Goal: Information Seeking & Learning: Learn about a topic

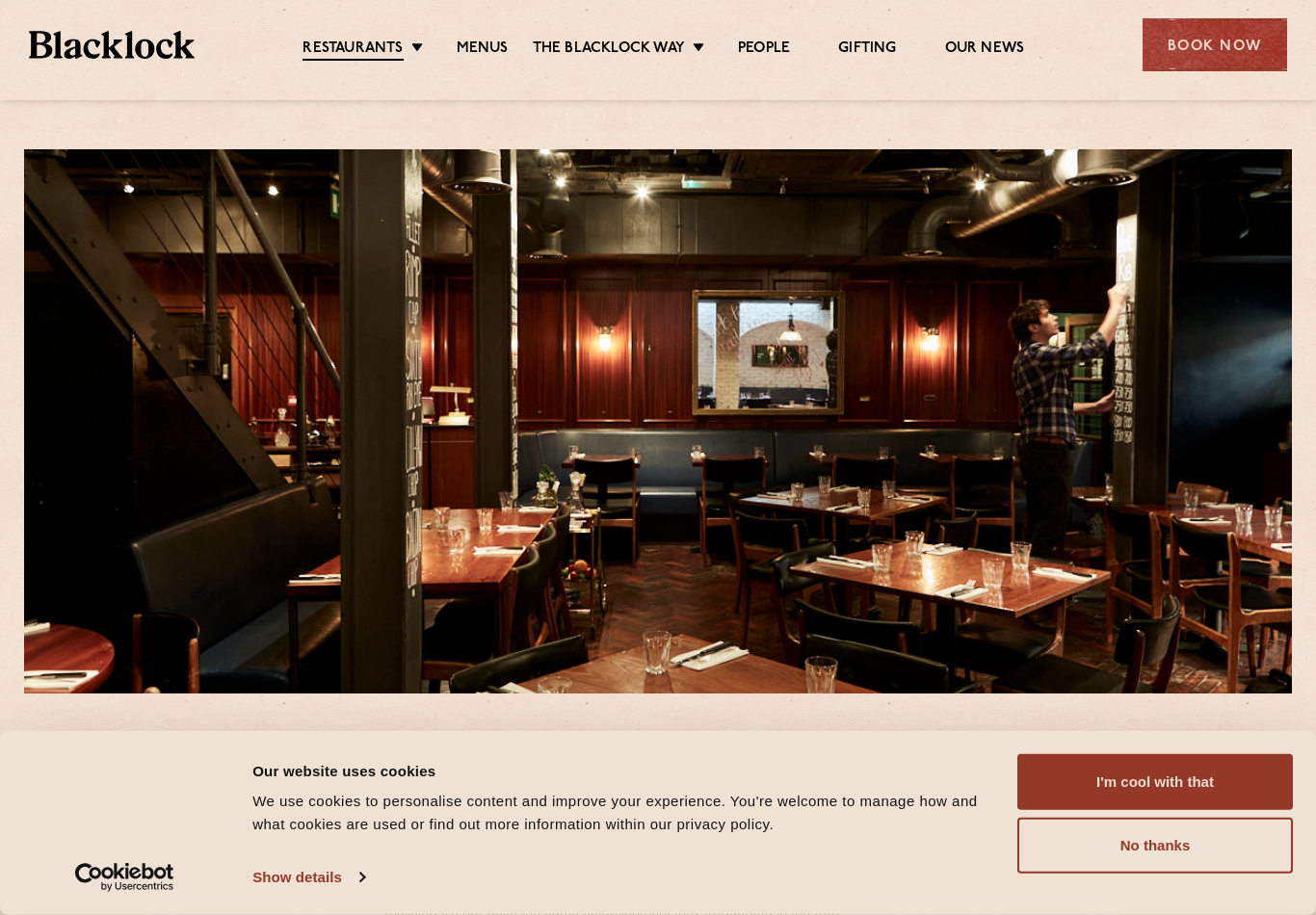
click at [0, 0] on link "Soho" at bounding box center [0, 0] width 0 height 0
click at [1172, 847] on button "No thanks" at bounding box center [1154, 845] width 275 height 56
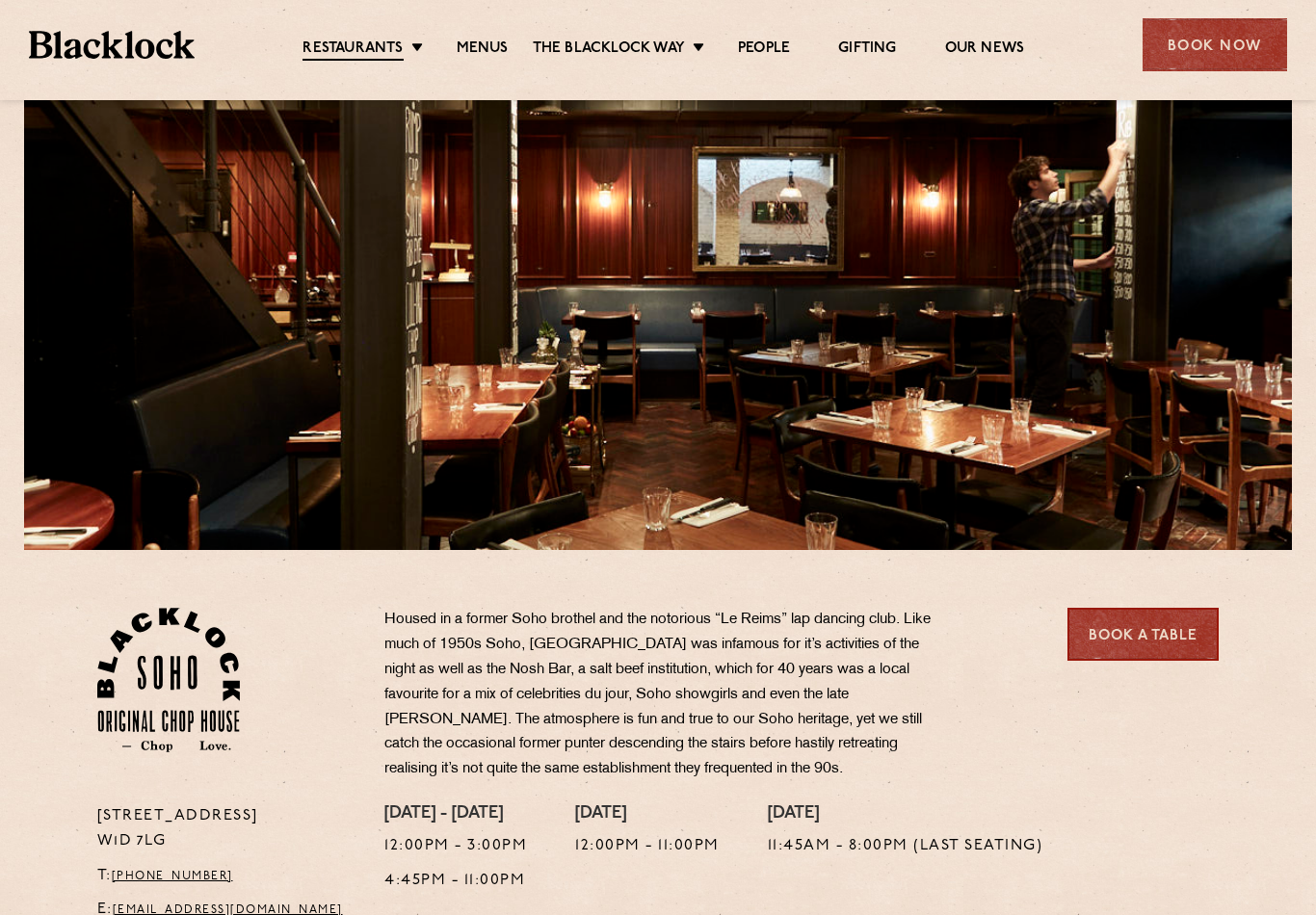
scroll to position [134, 0]
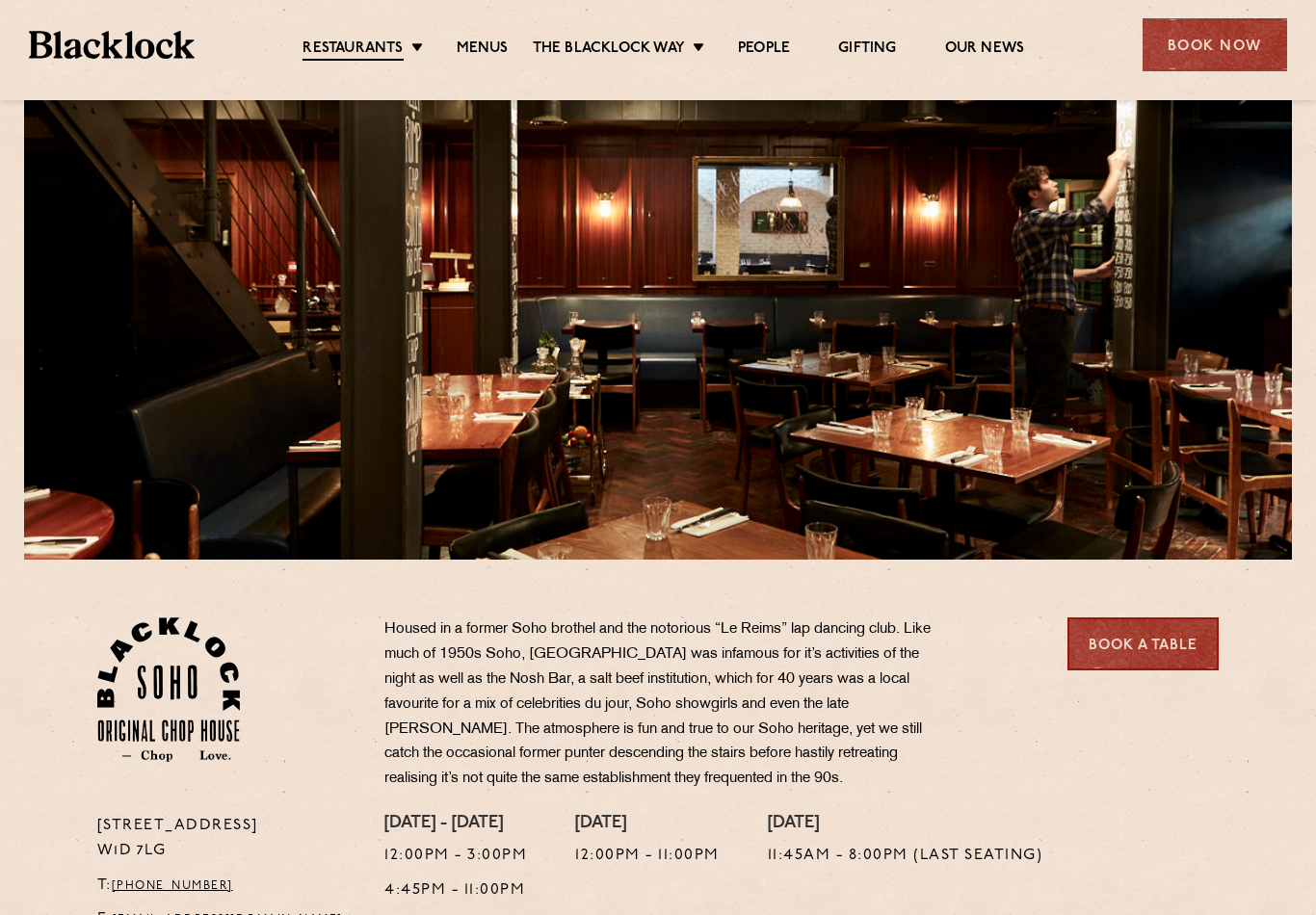
click at [0, 0] on link "Covent Garden" at bounding box center [0, 0] width 0 height 0
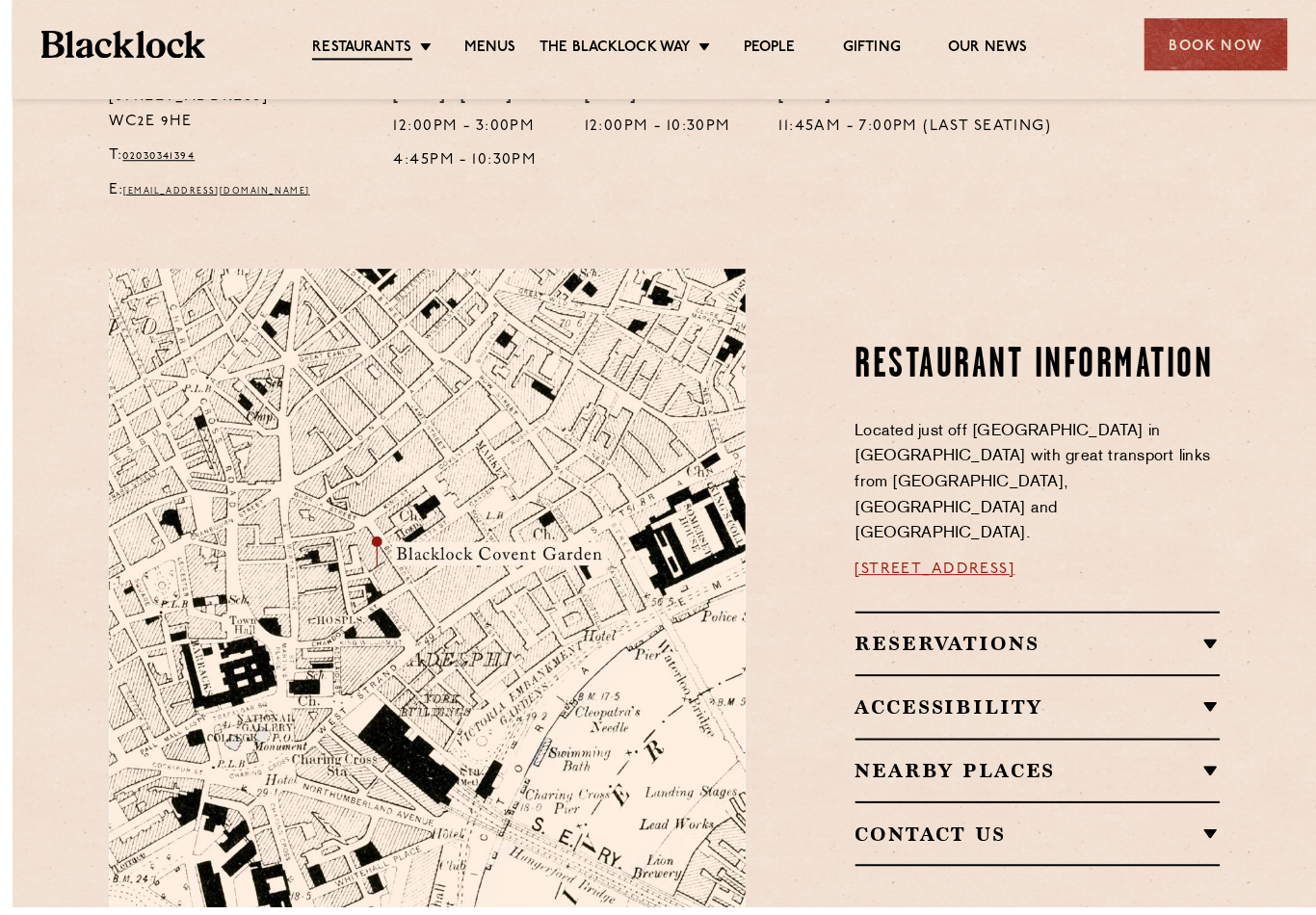
scroll to position [857, 0]
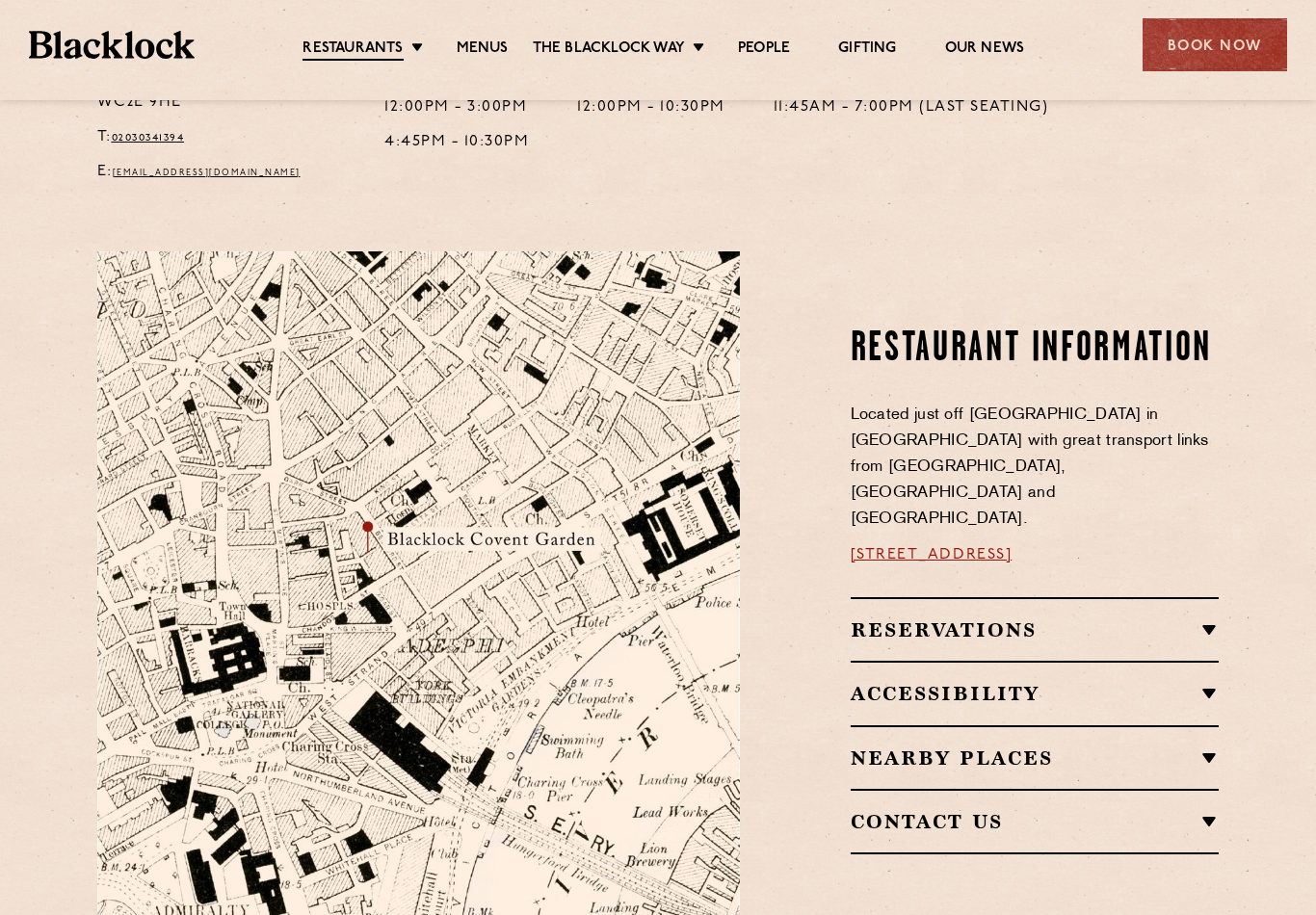
click at [954, 547] on link "[STREET_ADDRESS]" at bounding box center [931, 554] width 162 height 15
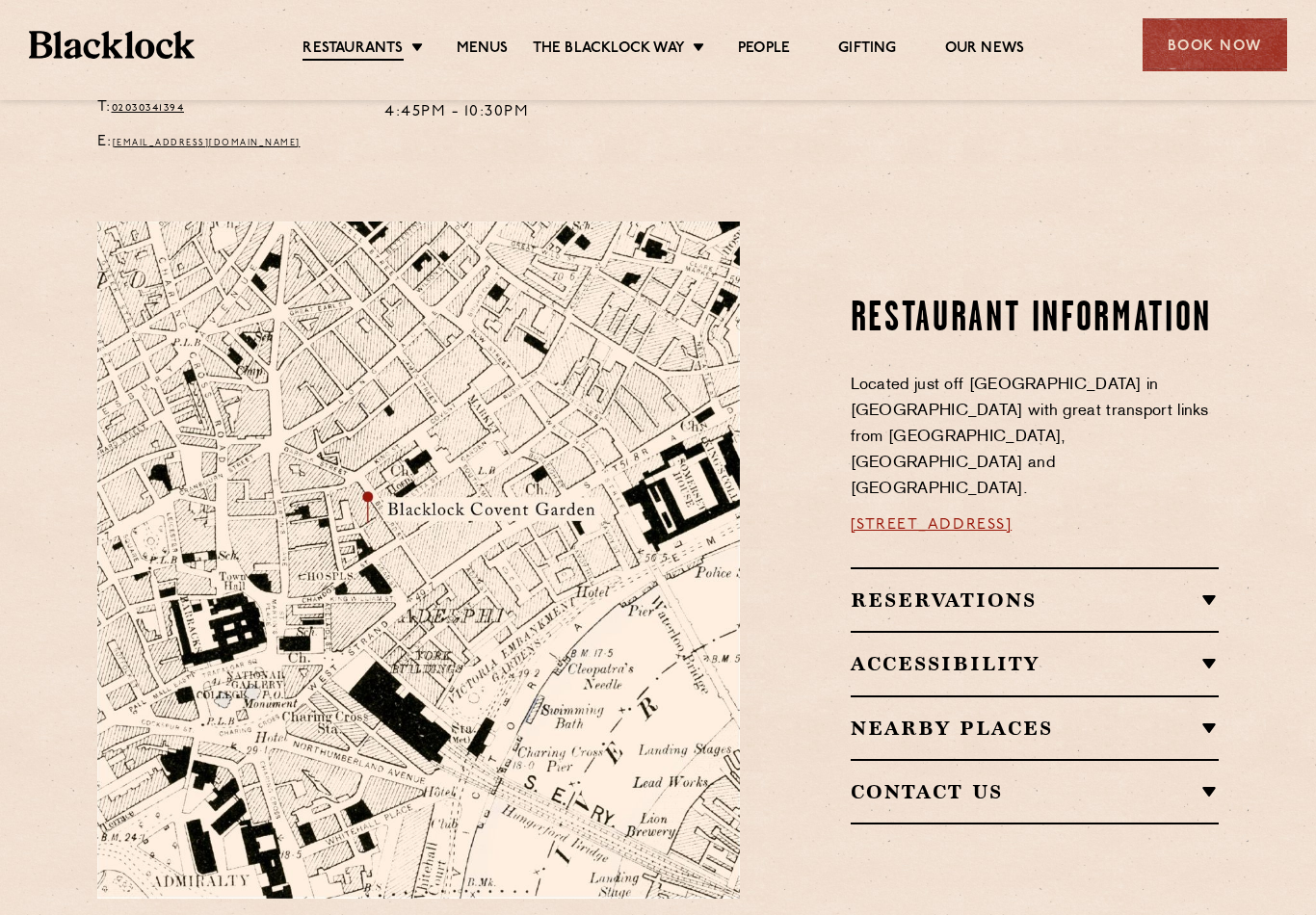
scroll to position [889, 0]
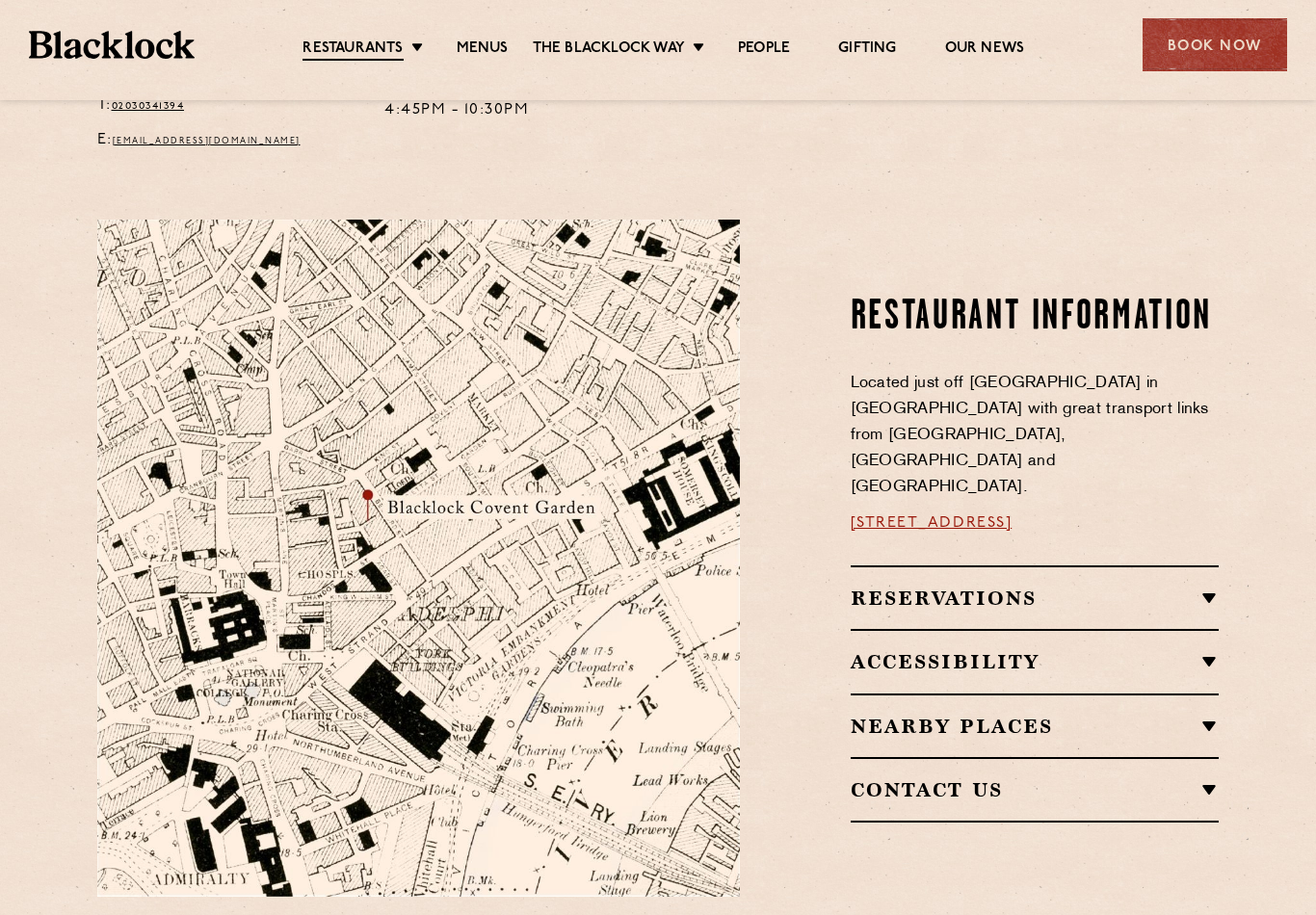
click at [981, 515] on link "16a Bedford Street, WC2E 9HE" at bounding box center [931, 522] width 162 height 15
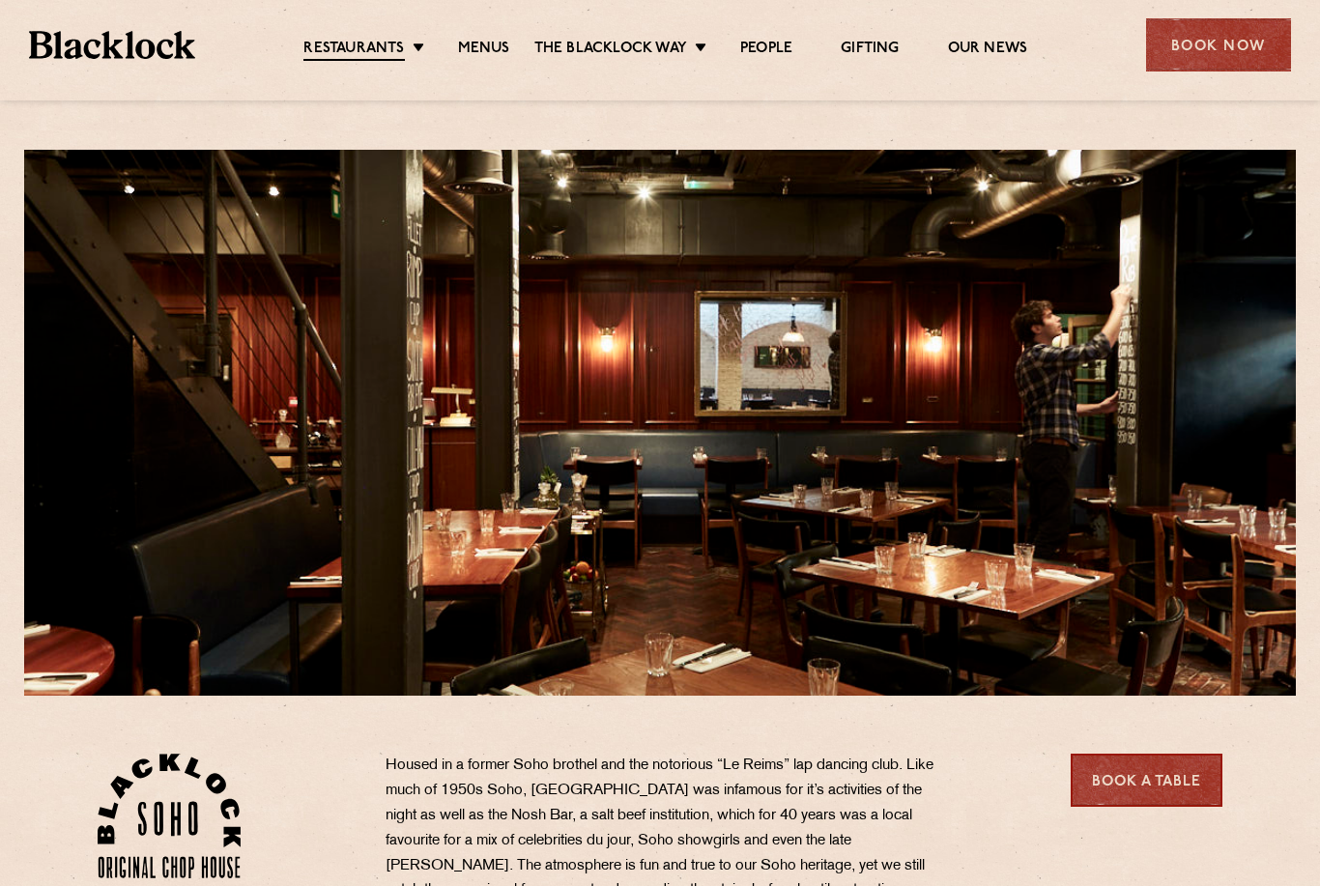
click at [0, 0] on link "Covent Garden" at bounding box center [0, 0] width 0 height 0
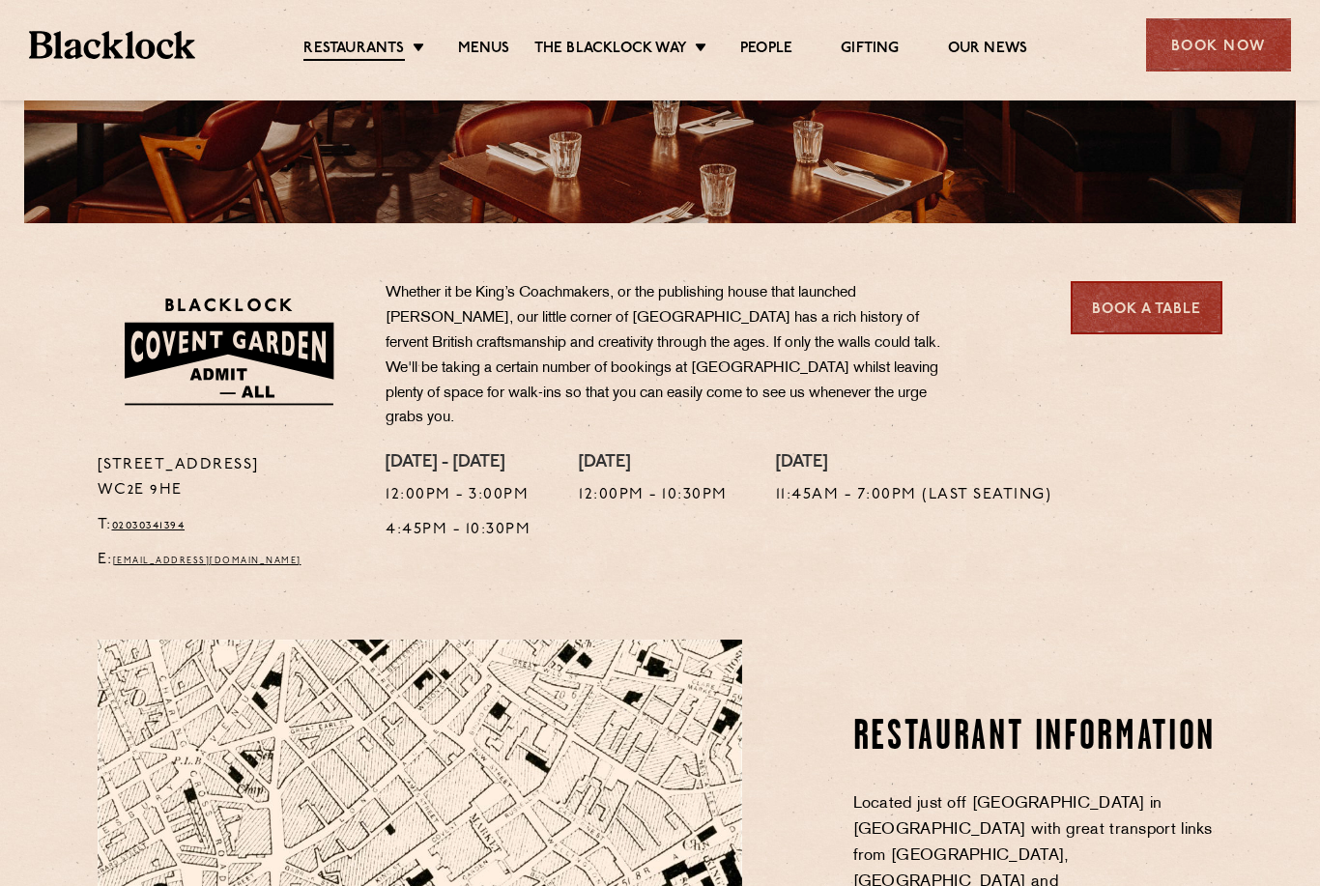
scroll to position [471, 0]
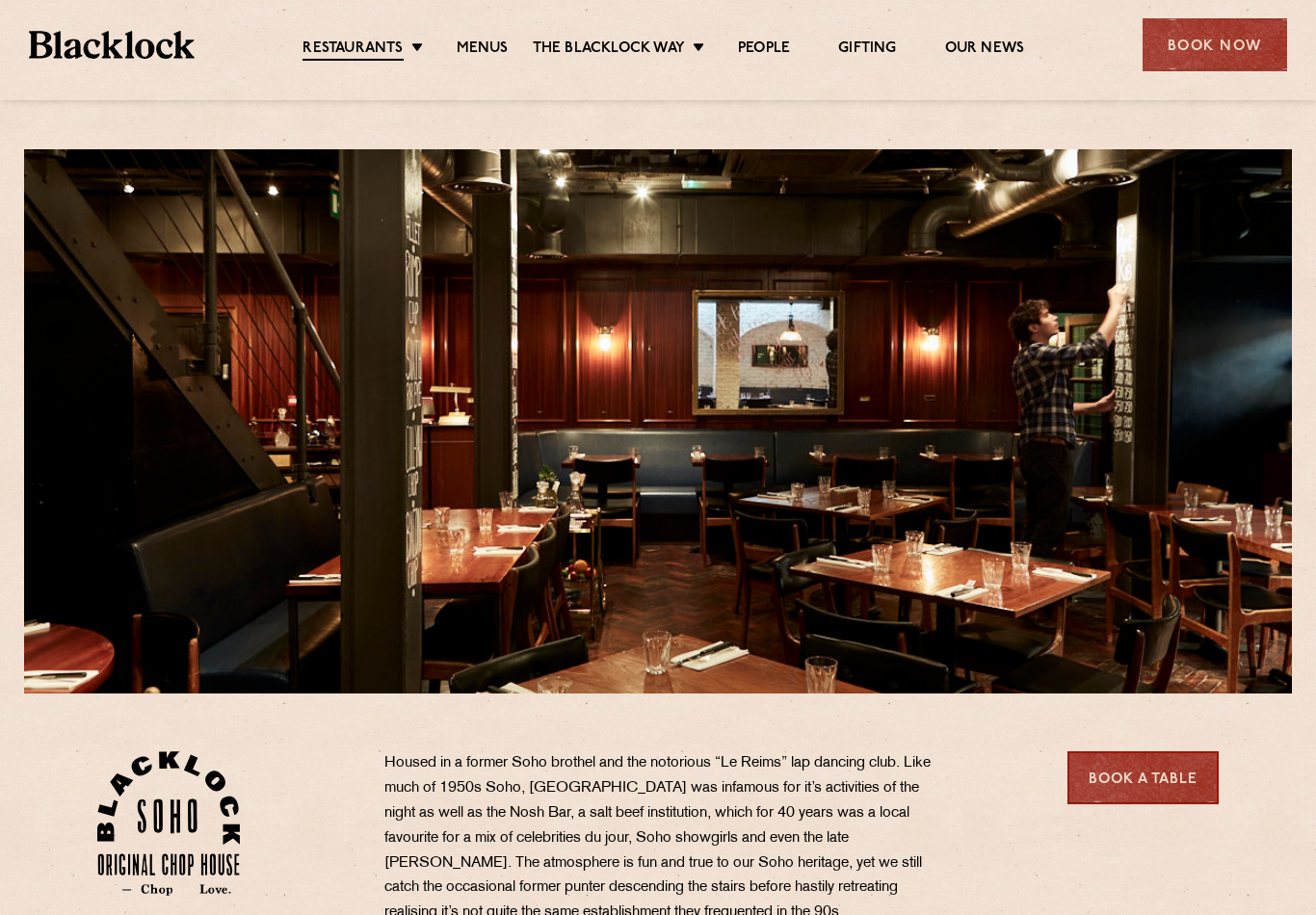
click at [0, 0] on link "Covent Garden" at bounding box center [0, 0] width 0 height 0
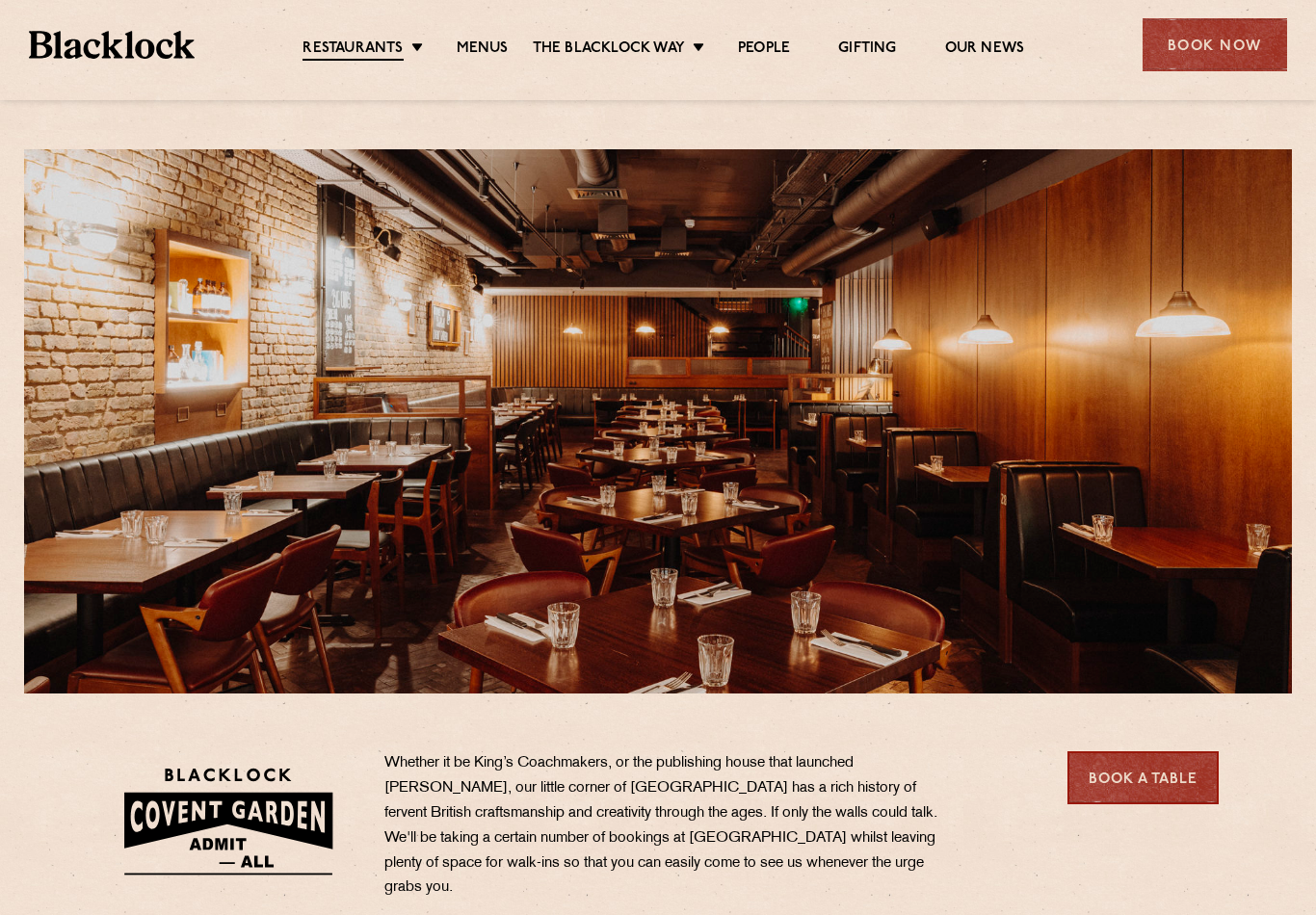
click at [487, 49] on link "Menus" at bounding box center [483, 49] width 52 height 19
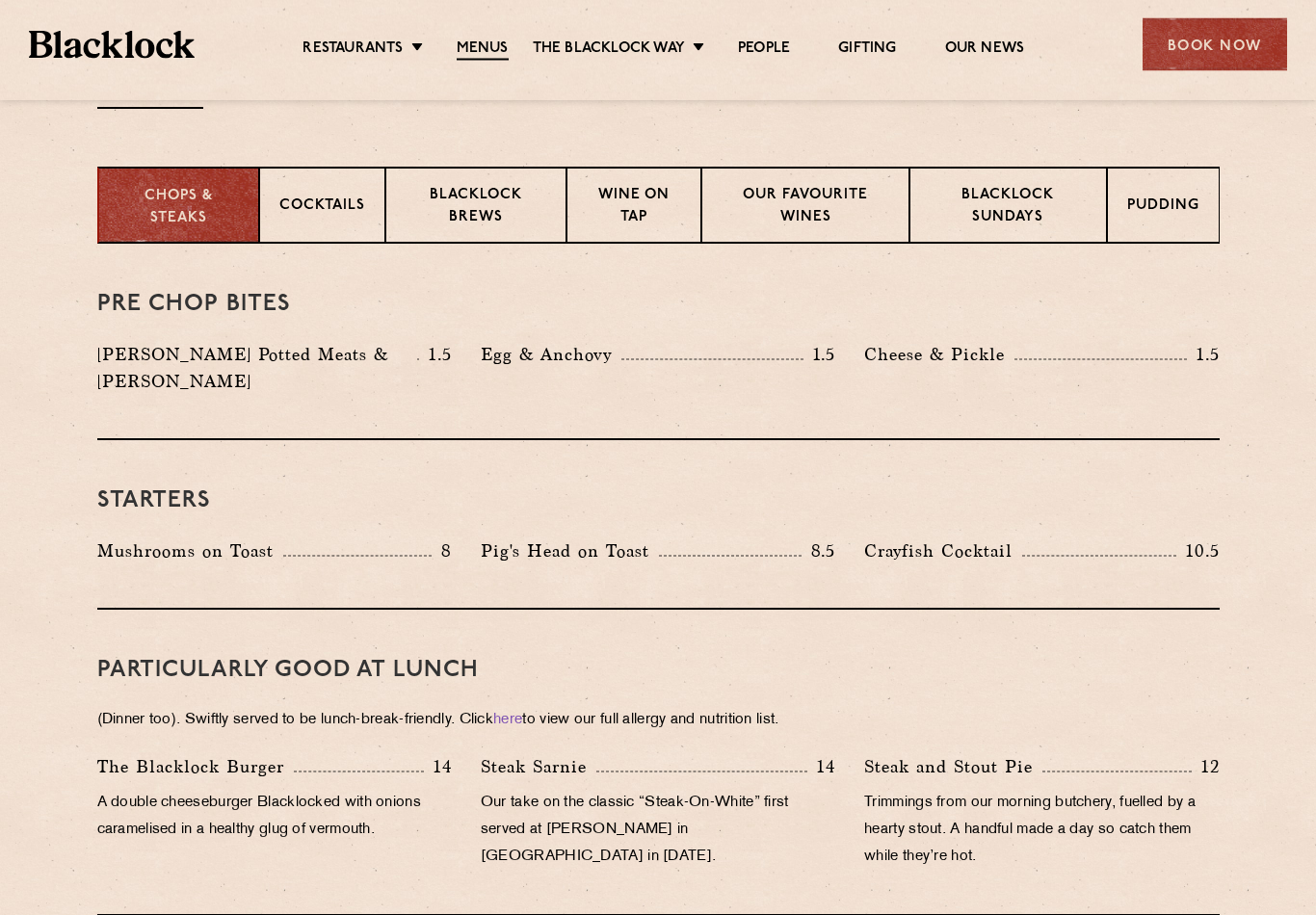
scroll to position [712, 0]
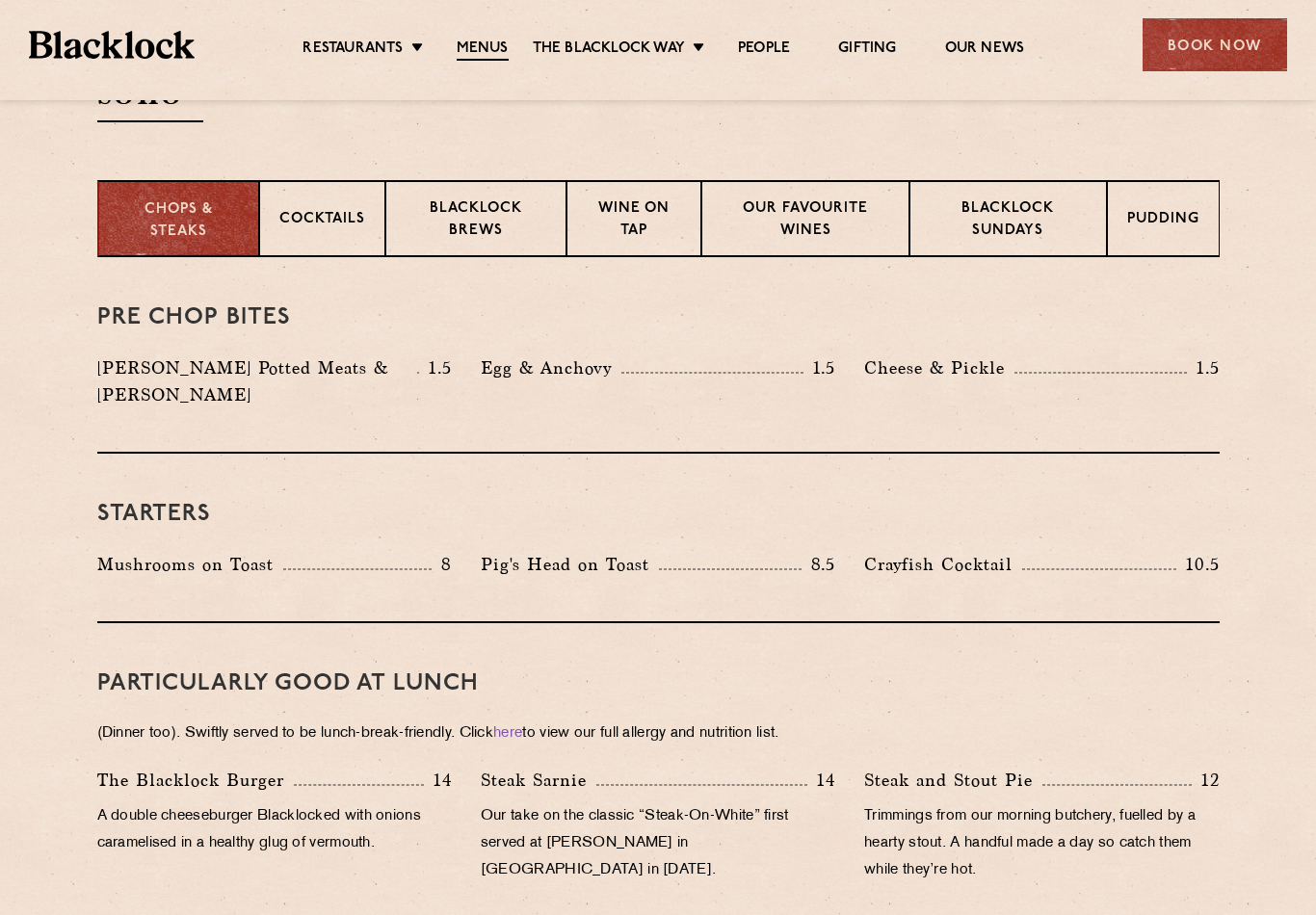
click at [567, 551] on p "Pig's Head on Toast" at bounding box center [569, 564] width 178 height 27
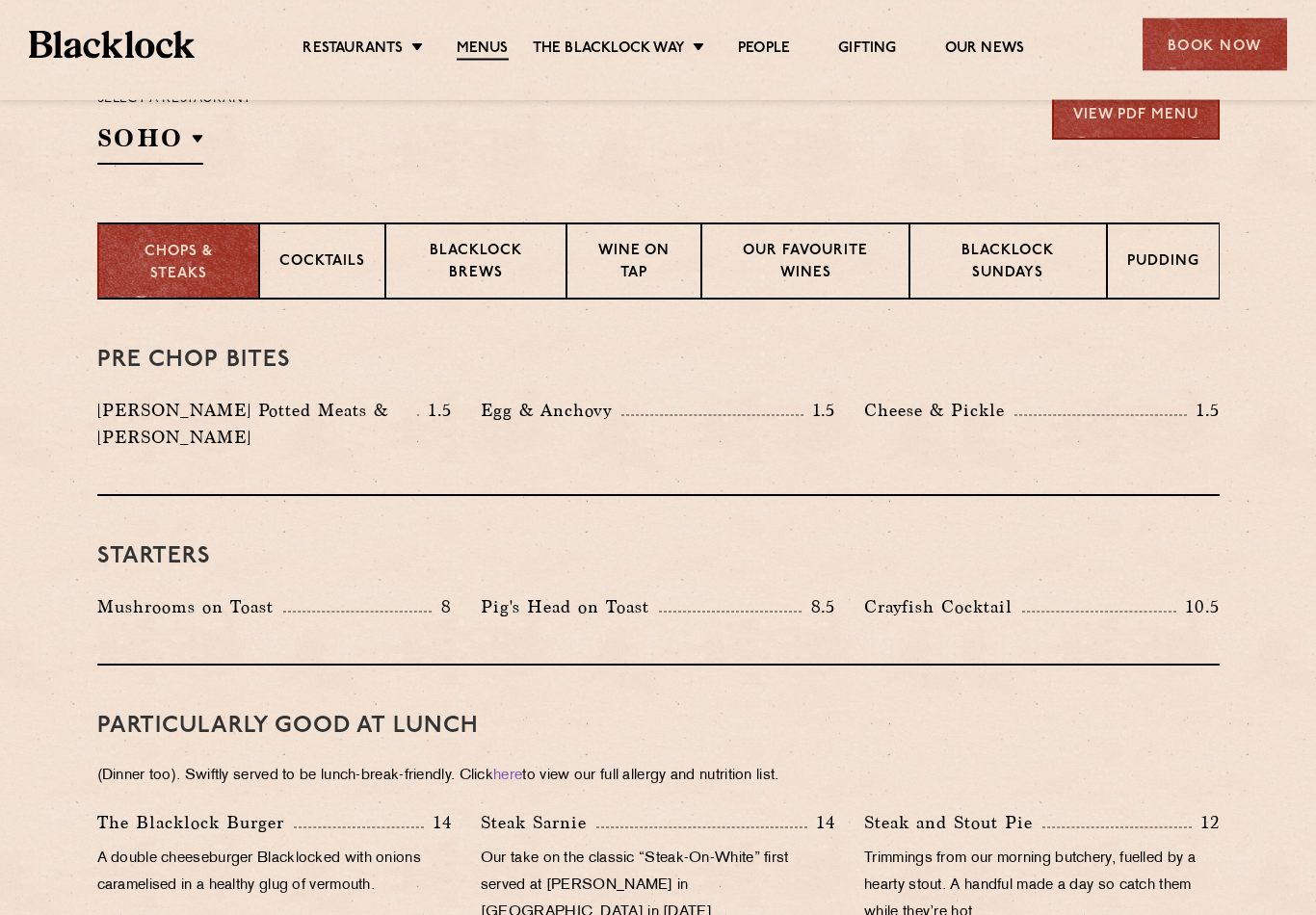
scroll to position [669, 0]
click at [331, 266] on p "Cocktails" at bounding box center [322, 263] width 86 height 24
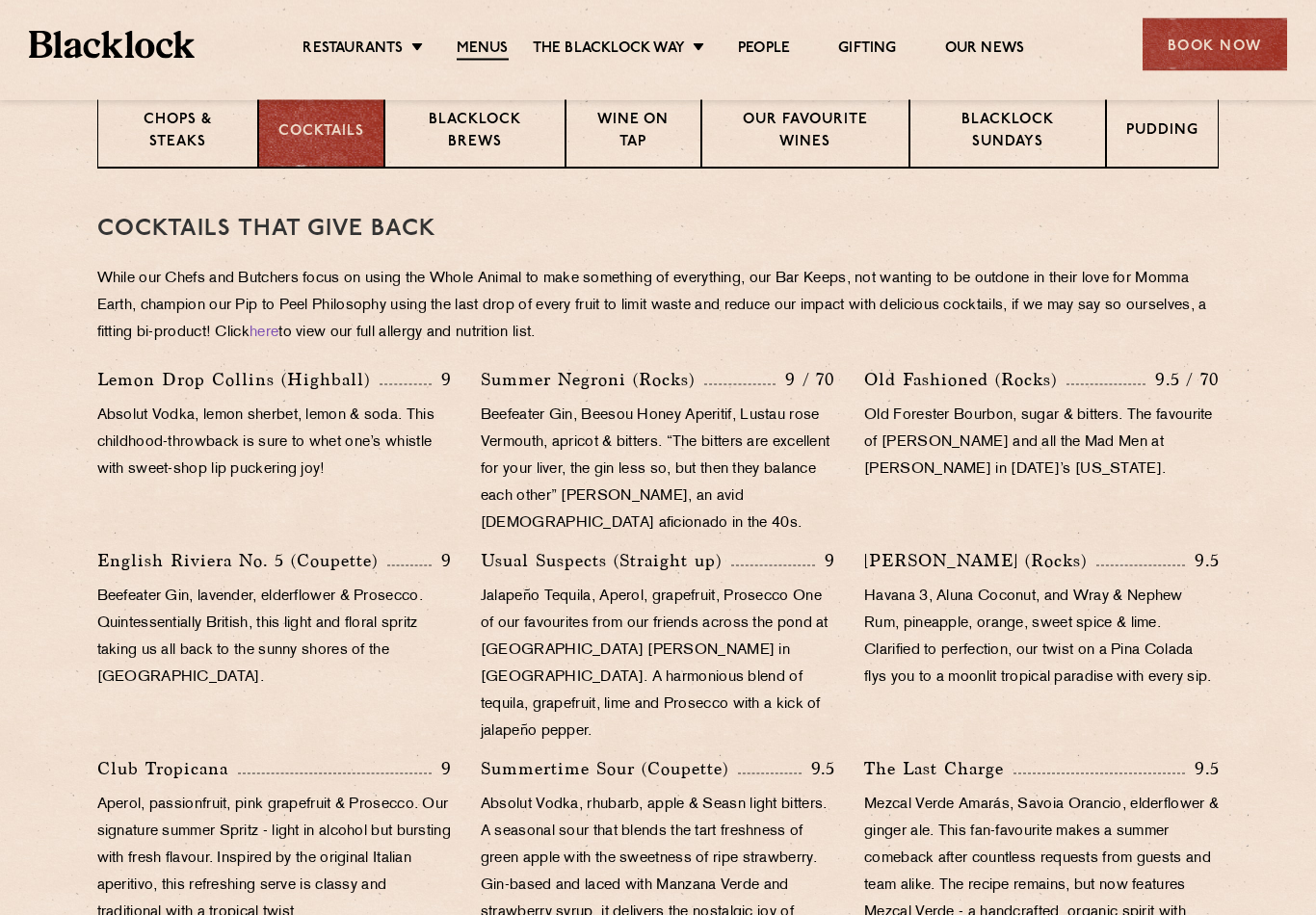
scroll to position [772, 0]
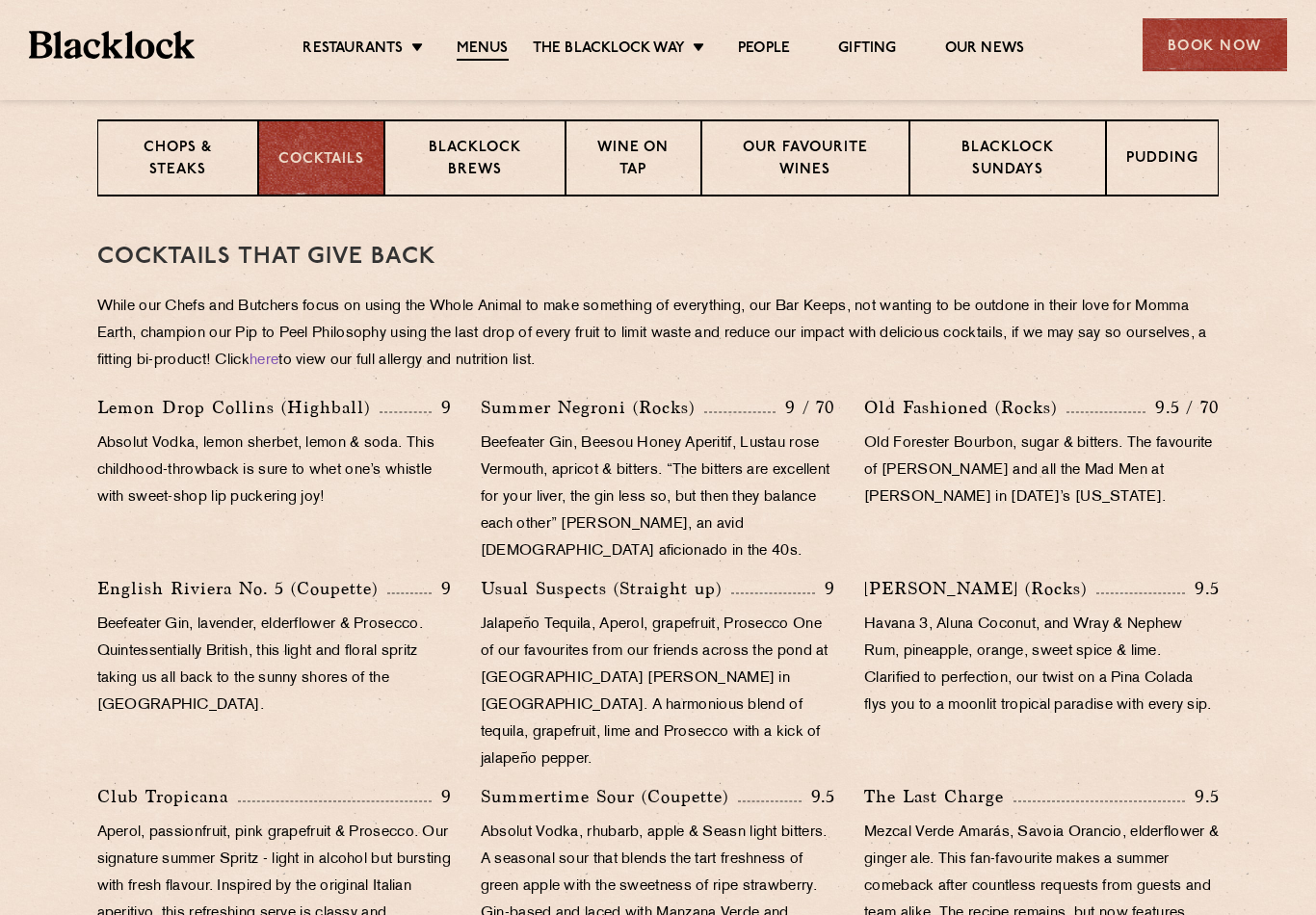
click at [494, 158] on p "Blacklock Brews" at bounding box center [475, 159] width 141 height 45
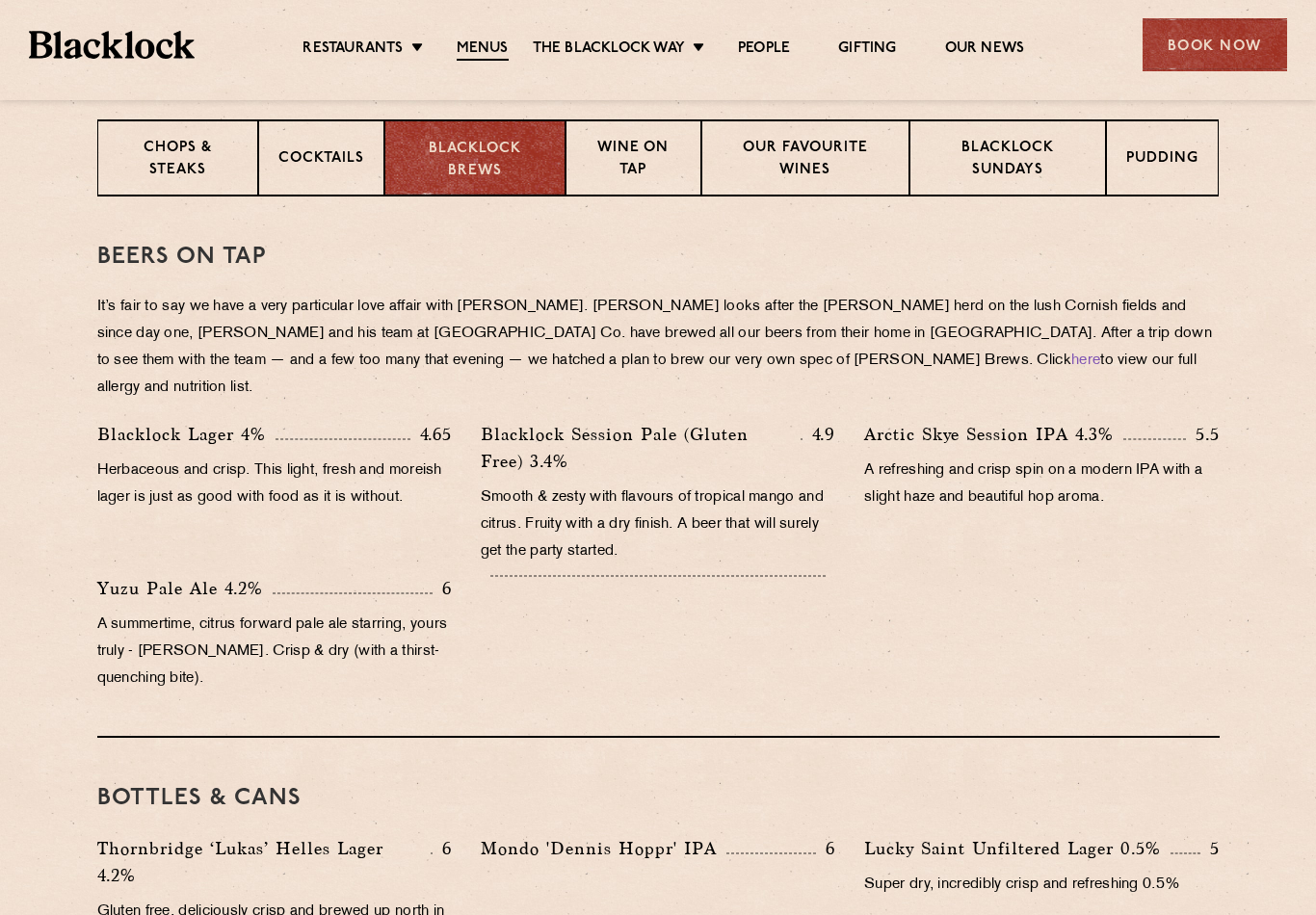
click at [643, 157] on p "Wine on Tap" at bounding box center [633, 159] width 96 height 45
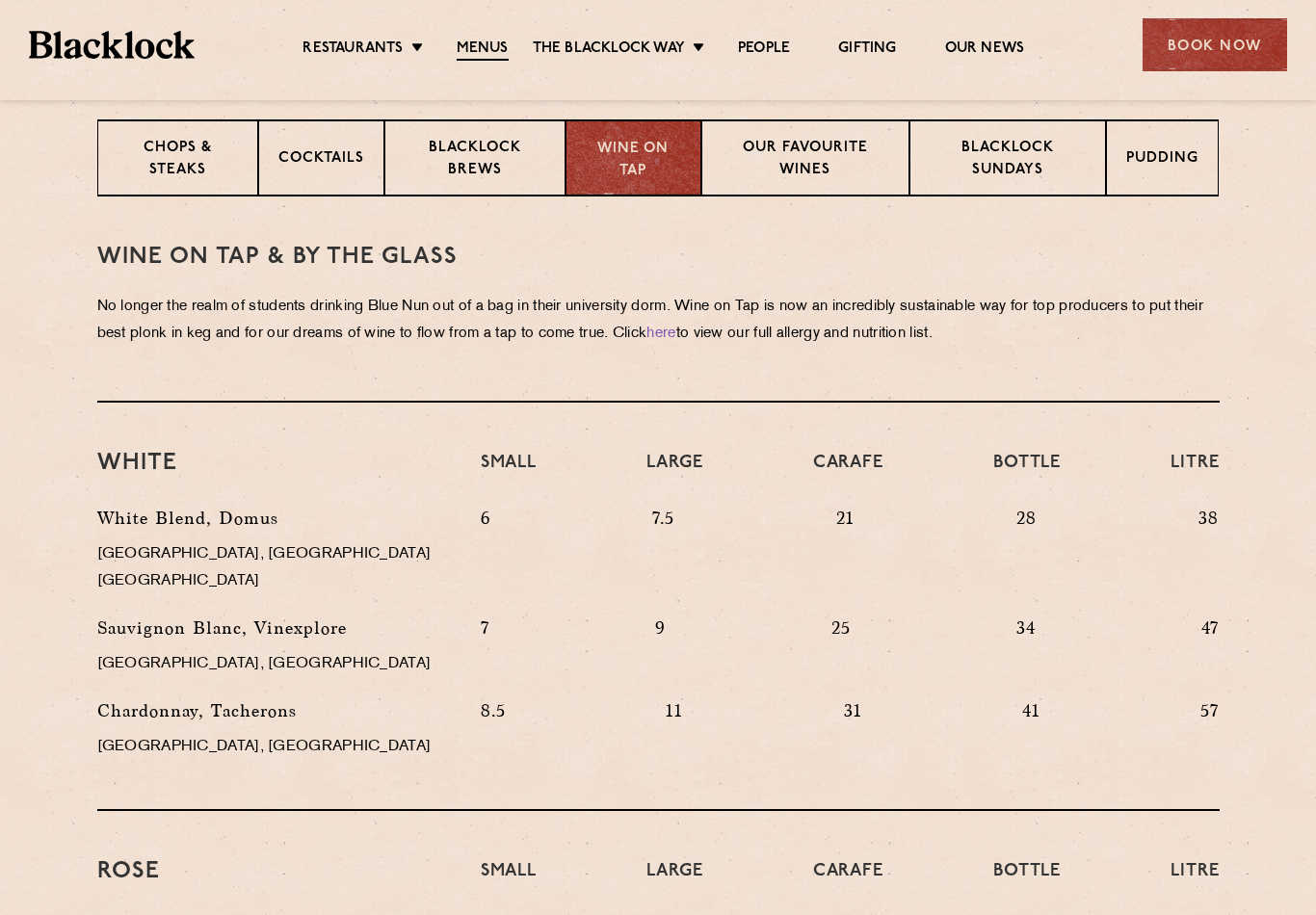
click at [817, 154] on p "Our favourite wines" at bounding box center [806, 159] width 167 height 45
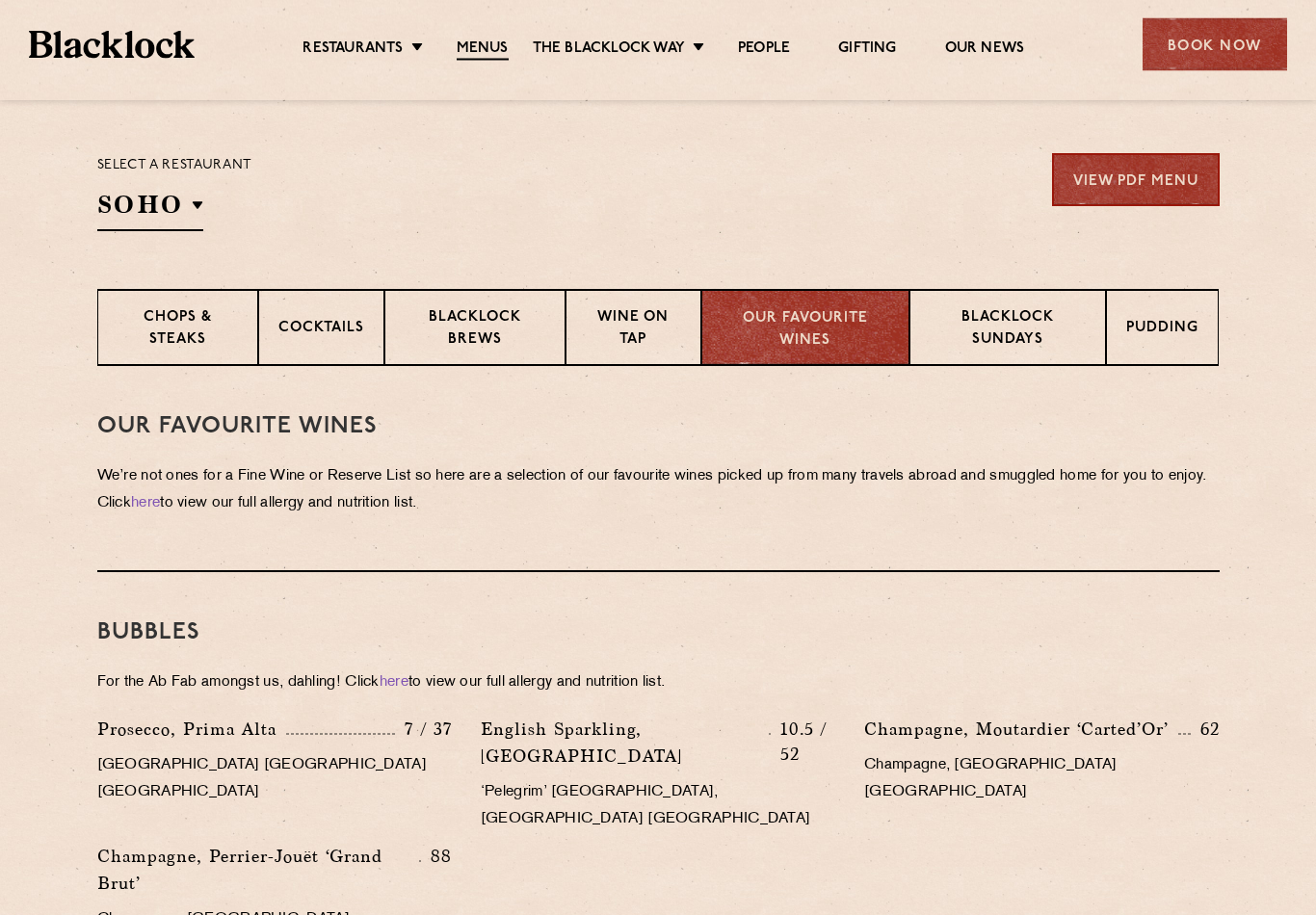
scroll to position [603, 0]
click at [1162, 332] on p "Pudding" at bounding box center [1161, 330] width 72 height 24
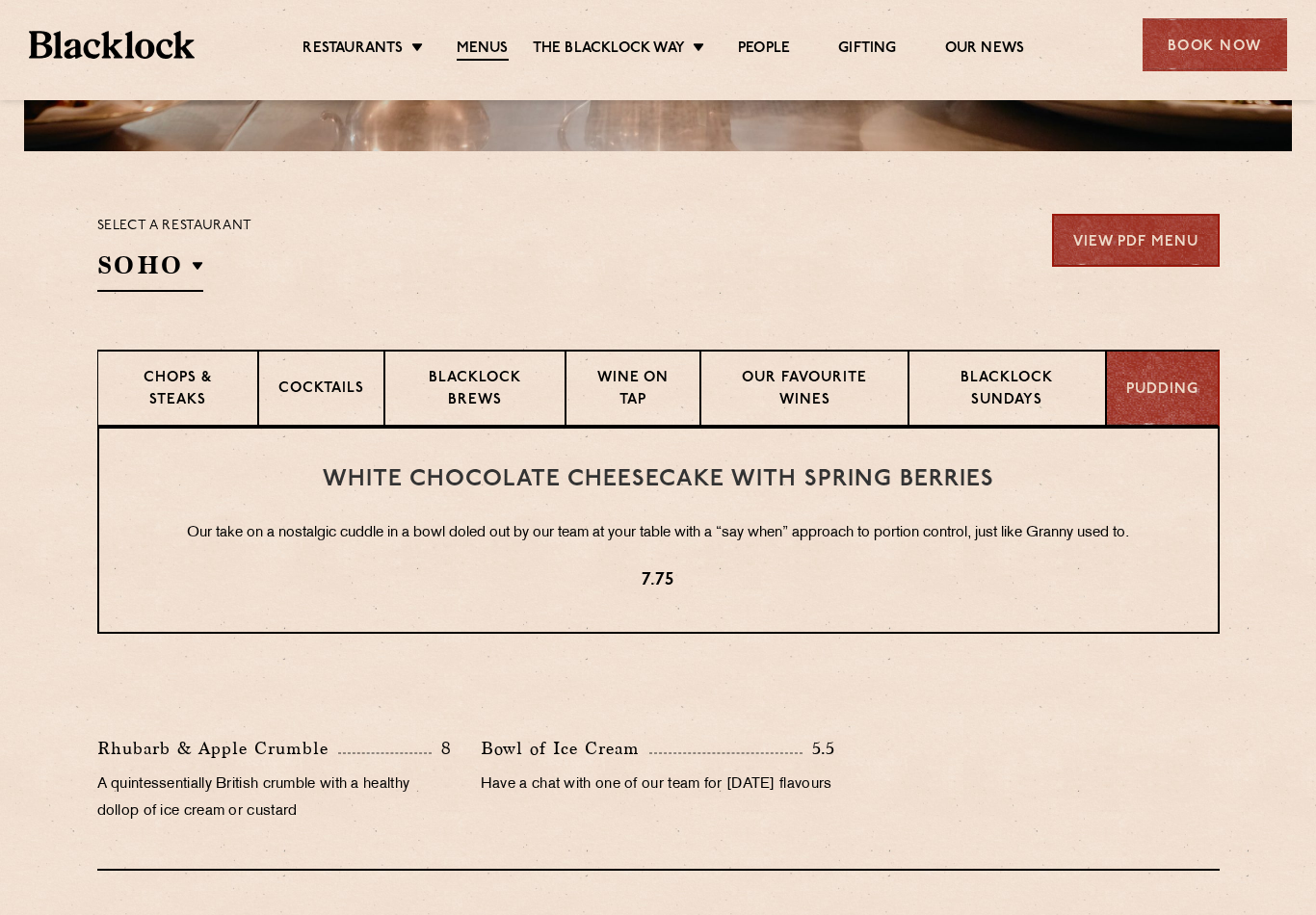
scroll to position [541, 0]
click at [1137, 242] on link "View PDF Menu" at bounding box center [1136, 240] width 167 height 53
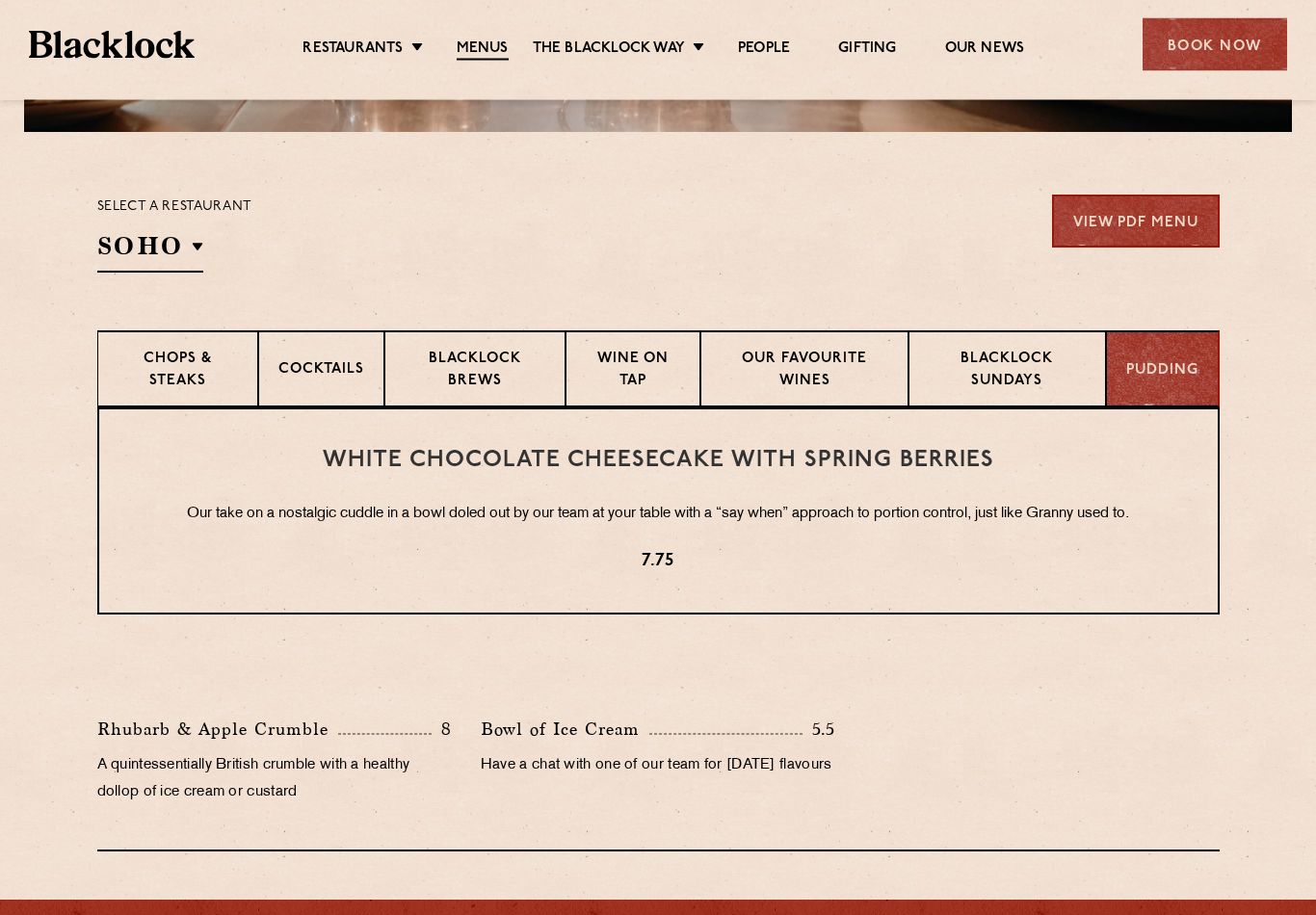
scroll to position [561, 0]
click at [486, 372] on p "Blacklock Brews" at bounding box center [475, 371] width 141 height 45
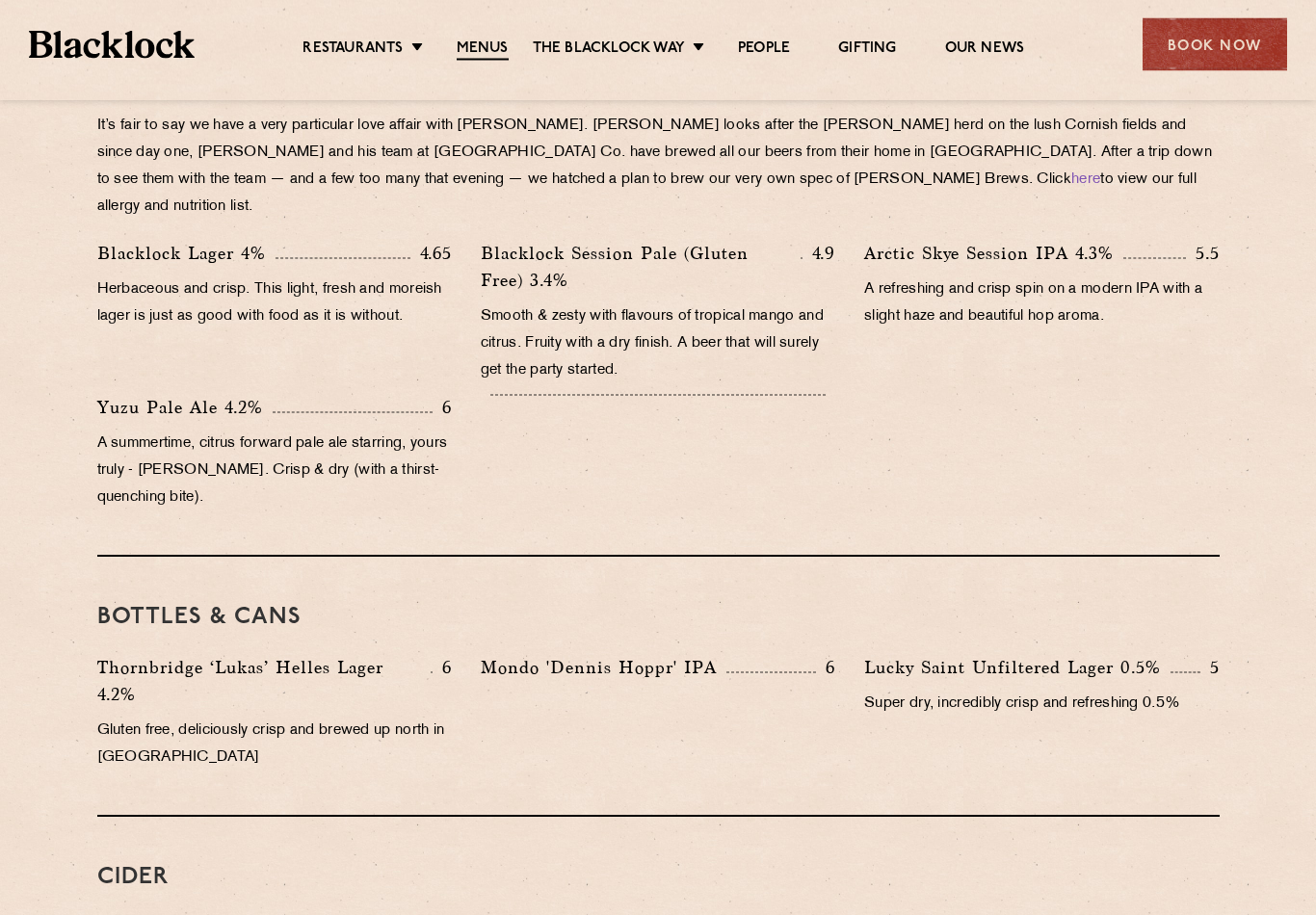
scroll to position [950, 0]
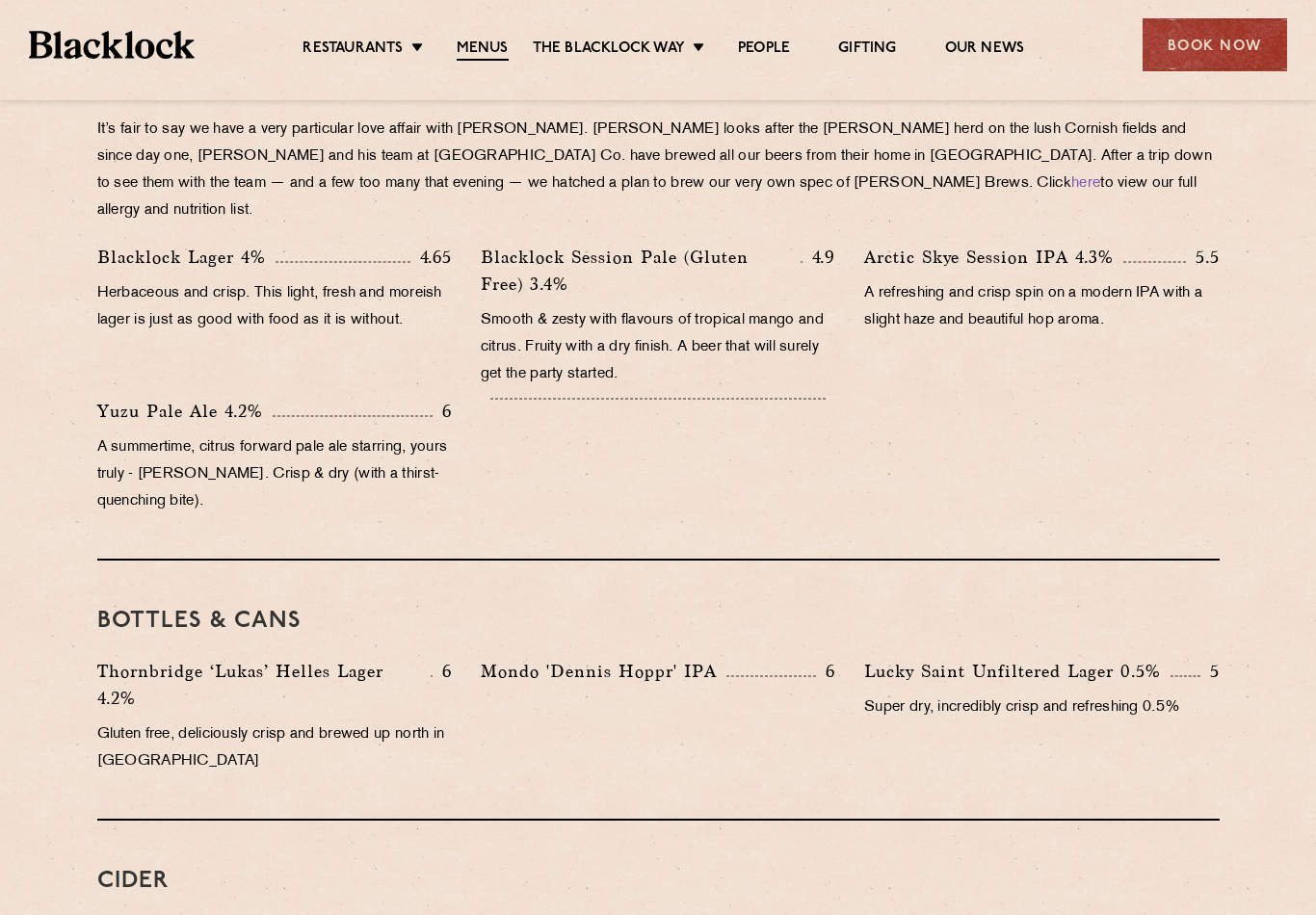
click at [765, 56] on link "People" at bounding box center [764, 49] width 52 height 19
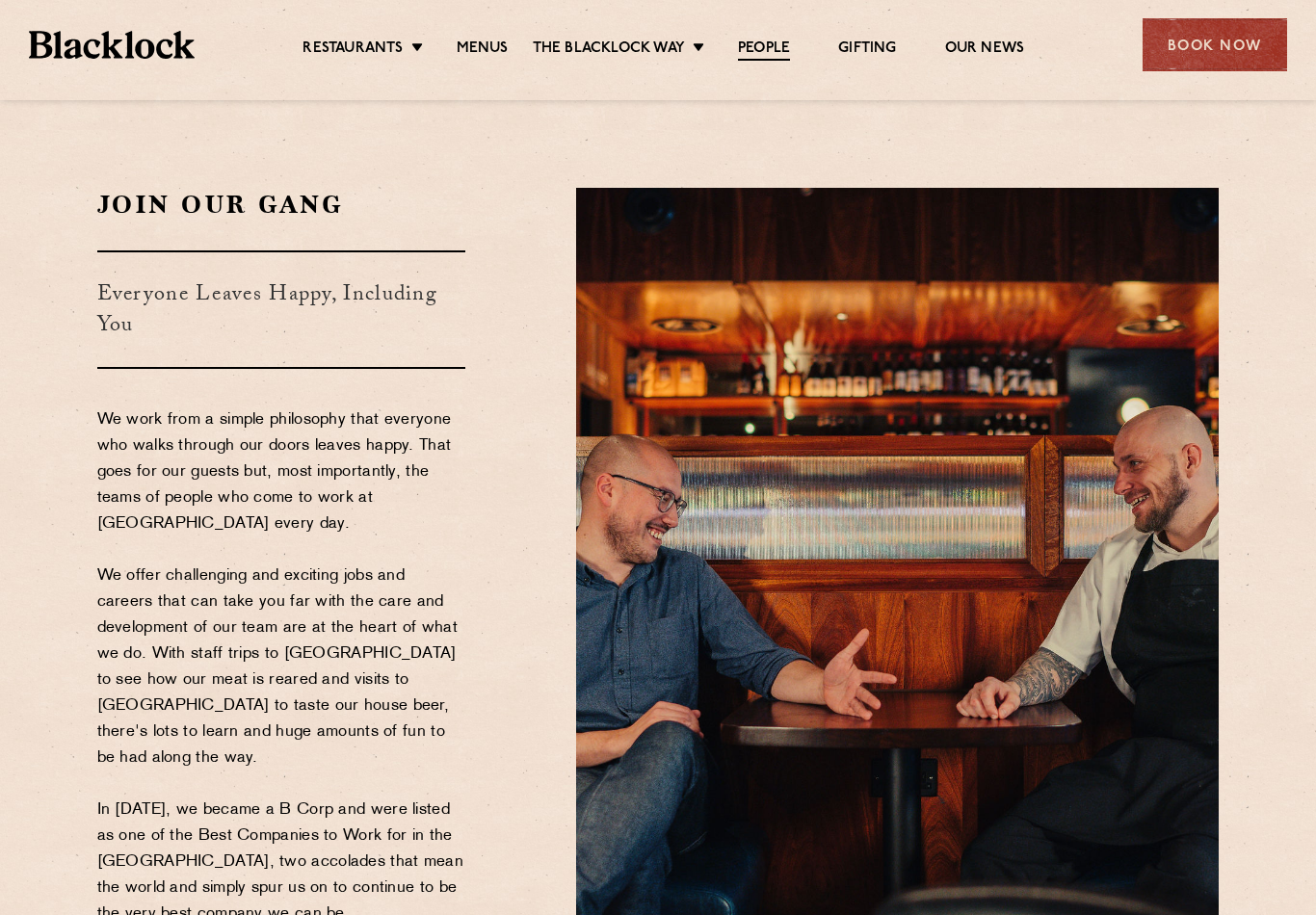
click at [481, 151] on section "Join Our Gang Everyone Leaves Happy, Including You We work from a simple philos…" at bounding box center [658, 598] width 1316 height 937
